Goal: Find contact information: Find contact information

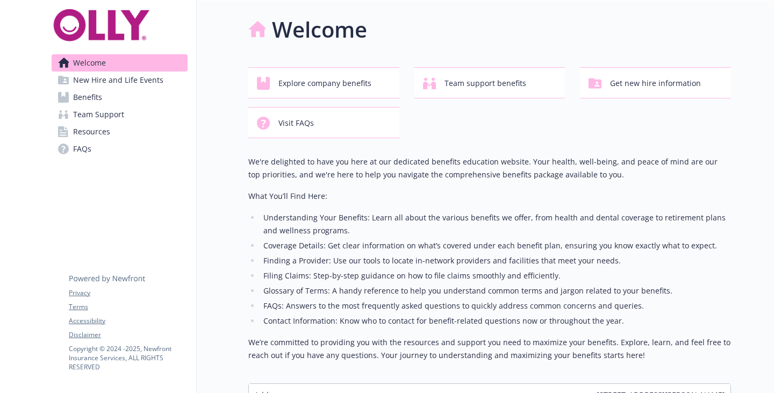
click at [124, 78] on span "New Hire and Life Events" at bounding box center [118, 80] width 90 height 17
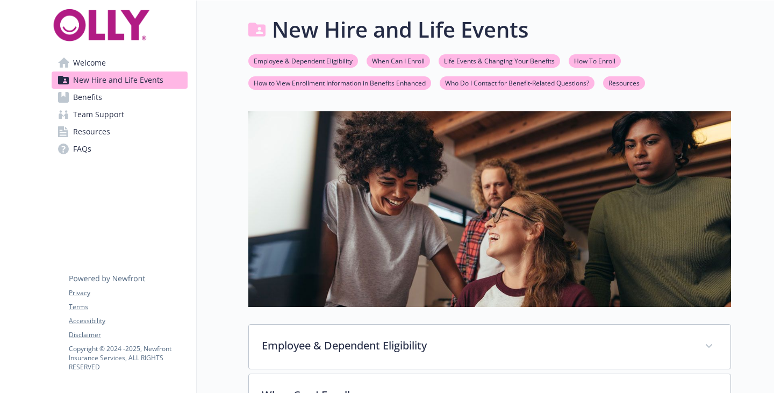
scroll to position [215, 0]
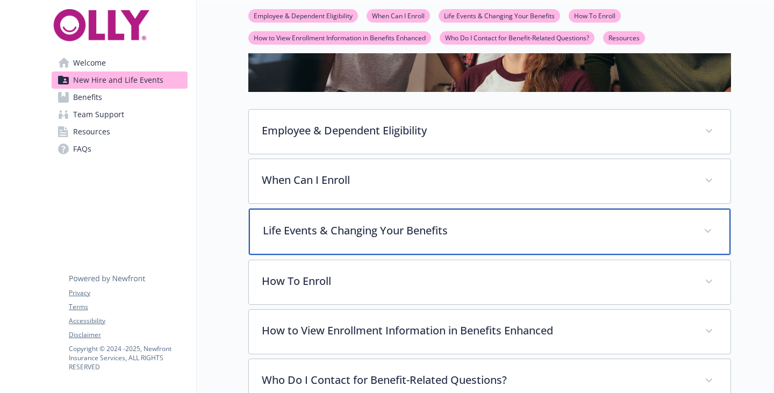
click at [324, 228] on p "Life Events & Changing Your Benefits" at bounding box center [477, 231] width 428 height 16
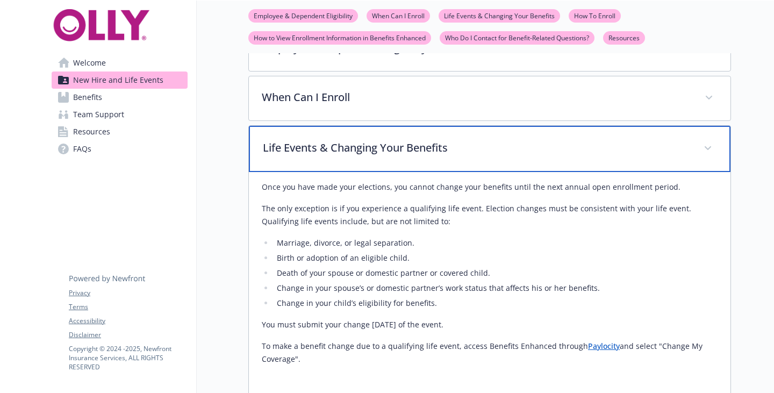
scroll to position [323, 0]
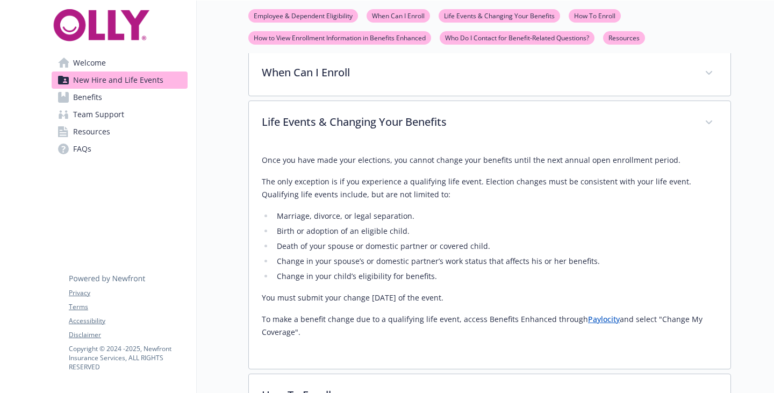
click at [593, 325] on p "To make a benefit change due to a qualifying life event, access Benefits Enhanc…" at bounding box center [490, 326] width 456 height 26
click at [594, 316] on link "Paylocity" at bounding box center [604, 319] width 32 height 10
click at [79, 98] on span "Benefits" at bounding box center [87, 97] width 29 height 17
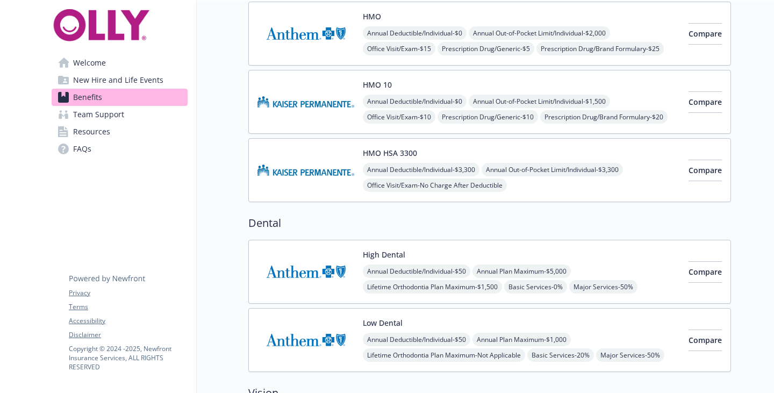
scroll to position [269, 0]
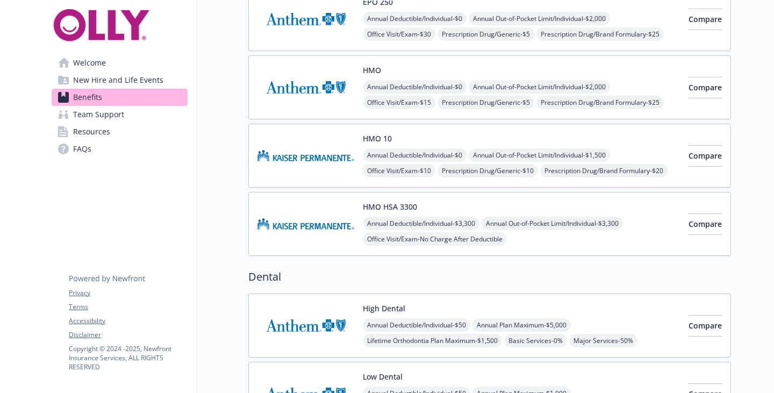
click at [329, 156] on img at bounding box center [306, 156] width 97 height 46
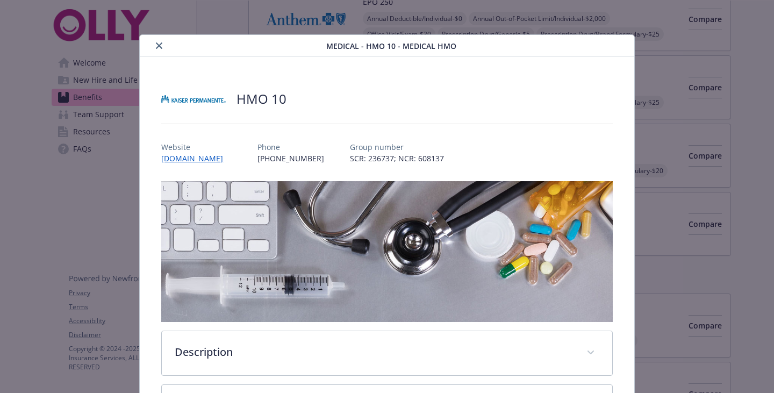
scroll to position [32, 0]
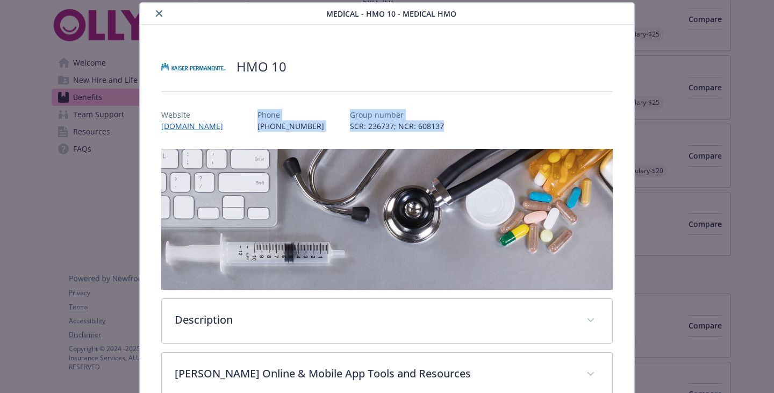
drag, startPoint x: 416, startPoint y: 126, endPoint x: 233, endPoint y: 116, distance: 183.2
click at [233, 116] on div "Website [DOMAIN_NAME] Phone [PHONE_NUMBER] Group number SCR: 236737; NCR: 608137" at bounding box center [387, 116] width 452 height 31
copy div "Phone [PHONE_NUMBER] Group number SCR: 236737; NCR: 608137"
click at [263, 113] on p "Phone" at bounding box center [291, 114] width 67 height 11
